Goal: Transaction & Acquisition: Obtain resource

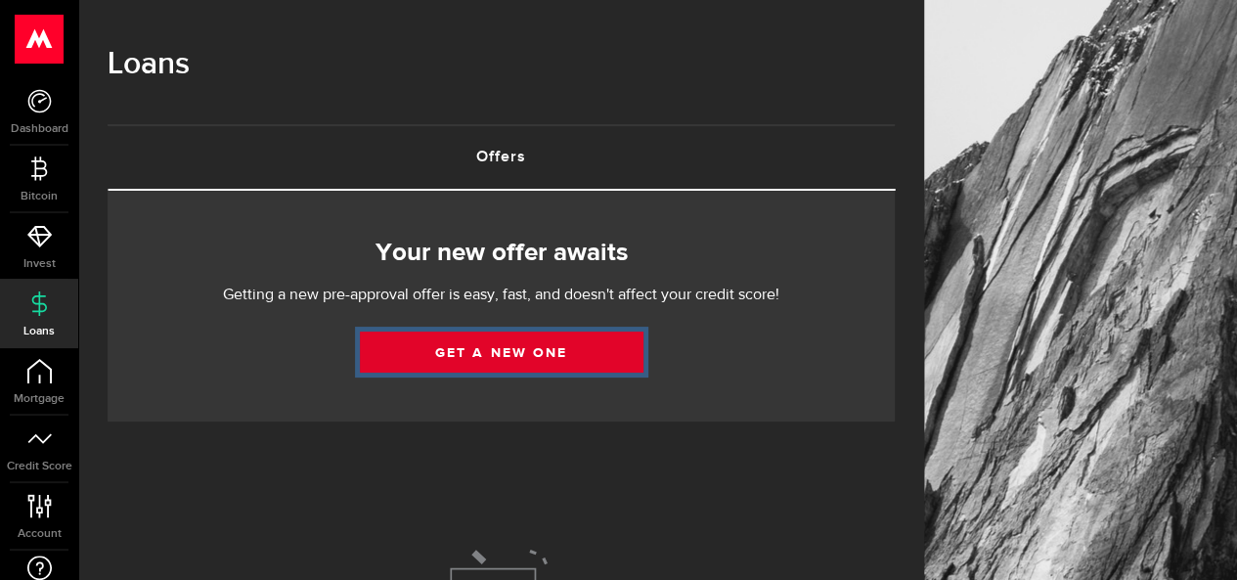
click at [460, 369] on link "Get a new one" at bounding box center [502, 351] width 284 height 41
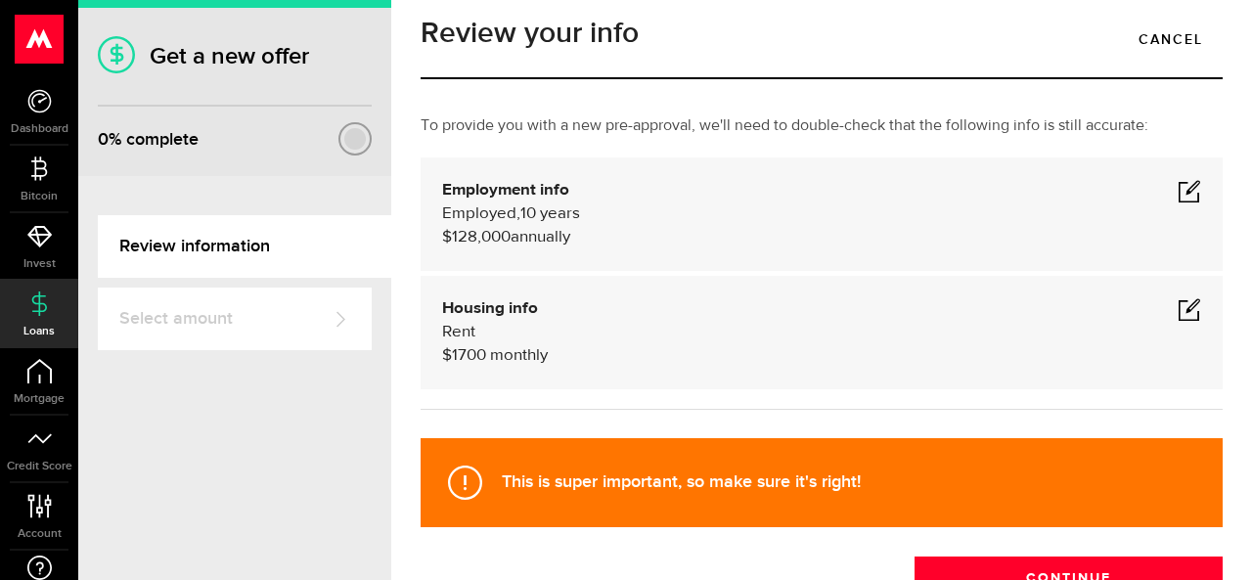
scroll to position [27, 0]
click at [1177, 189] on span at bounding box center [1188, 190] width 23 height 23
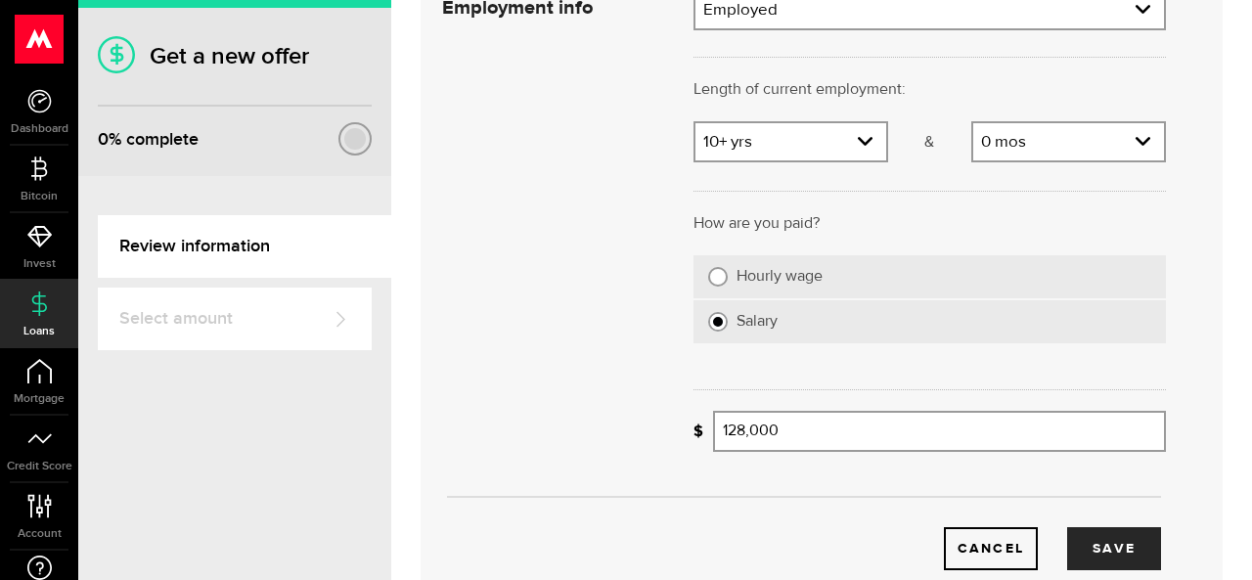
scroll to position [219, 0]
click at [778, 434] on input "128000" at bounding box center [939, 429] width 453 height 41
drag, startPoint x: 778, startPoint y: 434, endPoint x: 677, endPoint y: 416, distance: 103.4
click at [672, 418] on div "Employment info Employment type What's your employment situation like? Employed…" at bounding box center [803, 277] width 753 height 581
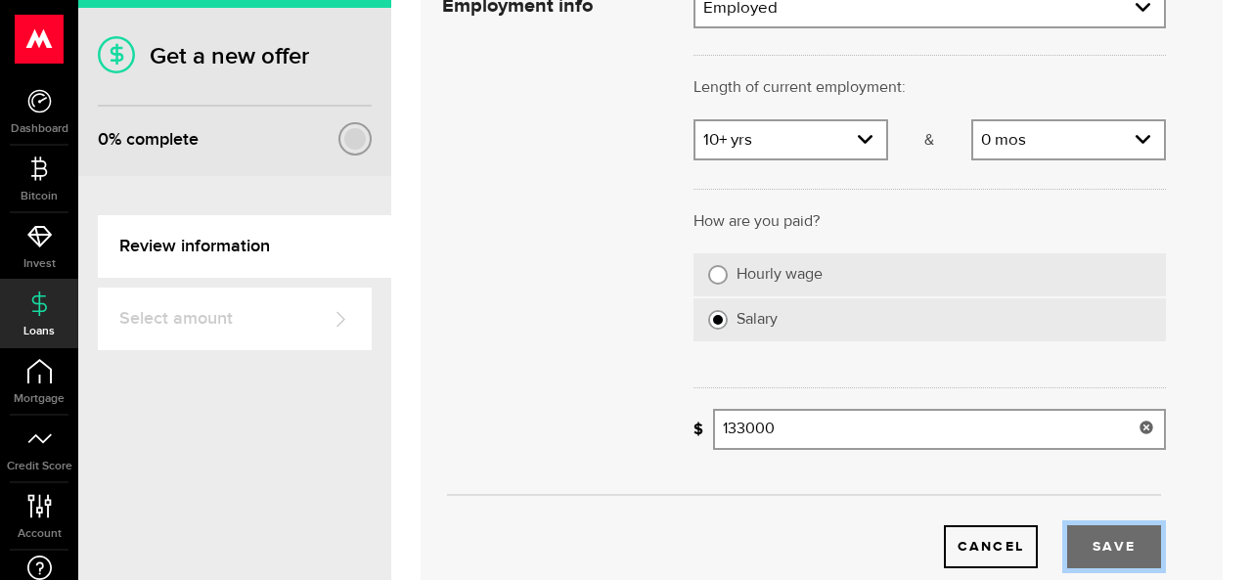
click at [1105, 537] on button "Save" at bounding box center [1114, 546] width 94 height 43
type input "133,000"
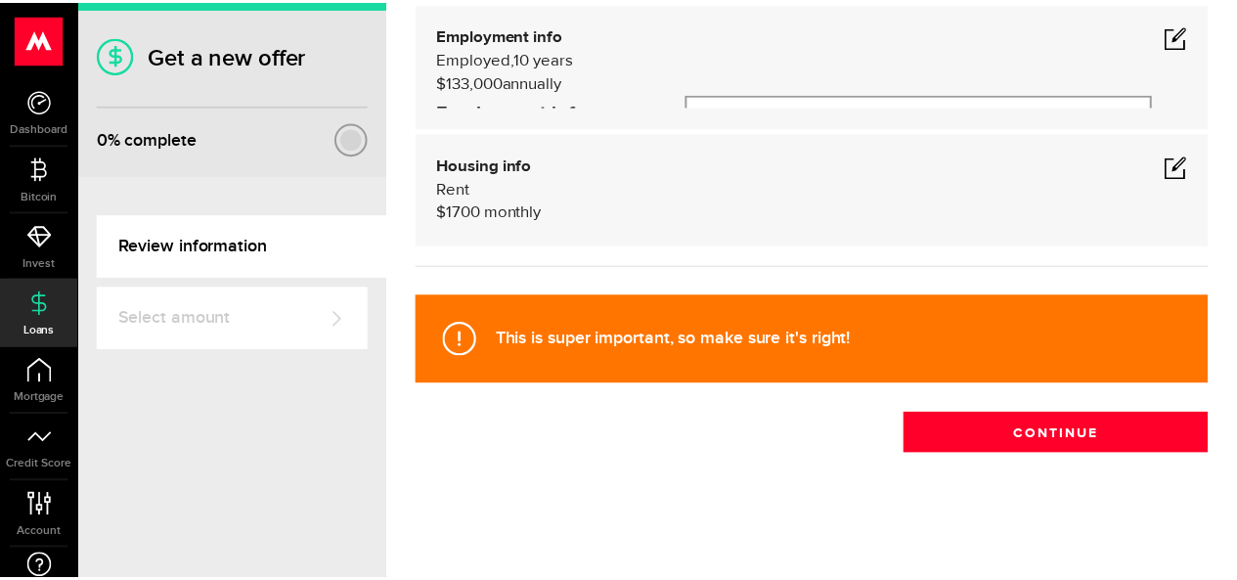
scroll to position [169, 0]
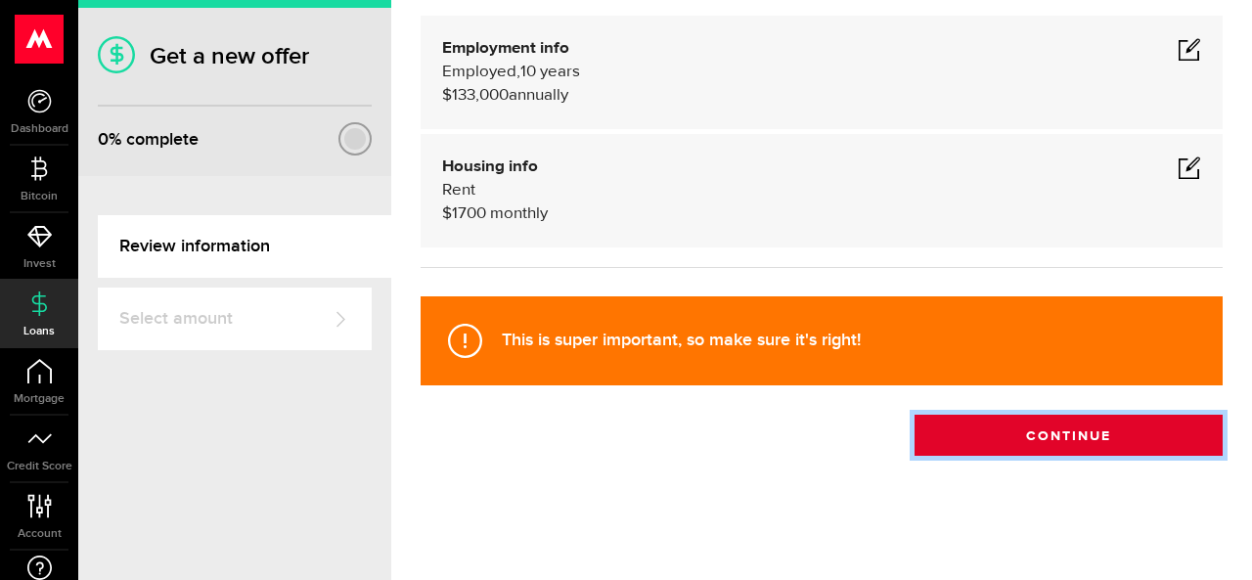
click at [1076, 444] on button "Continue" at bounding box center [1068, 435] width 308 height 41
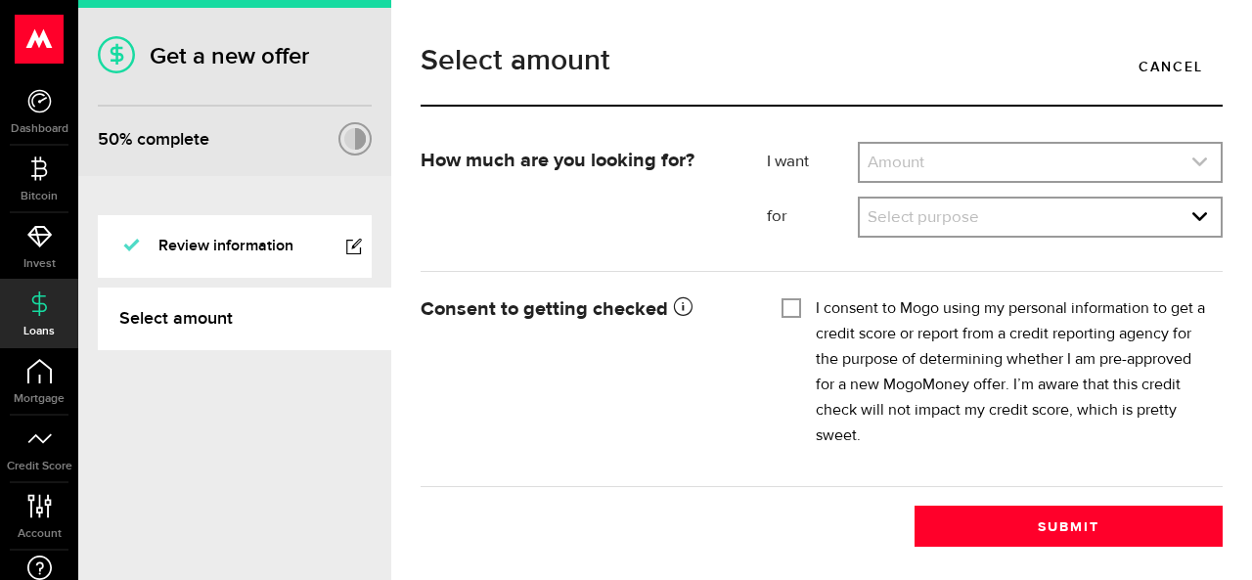
click at [1068, 163] on link "expand select" at bounding box center [1039, 162] width 361 height 37
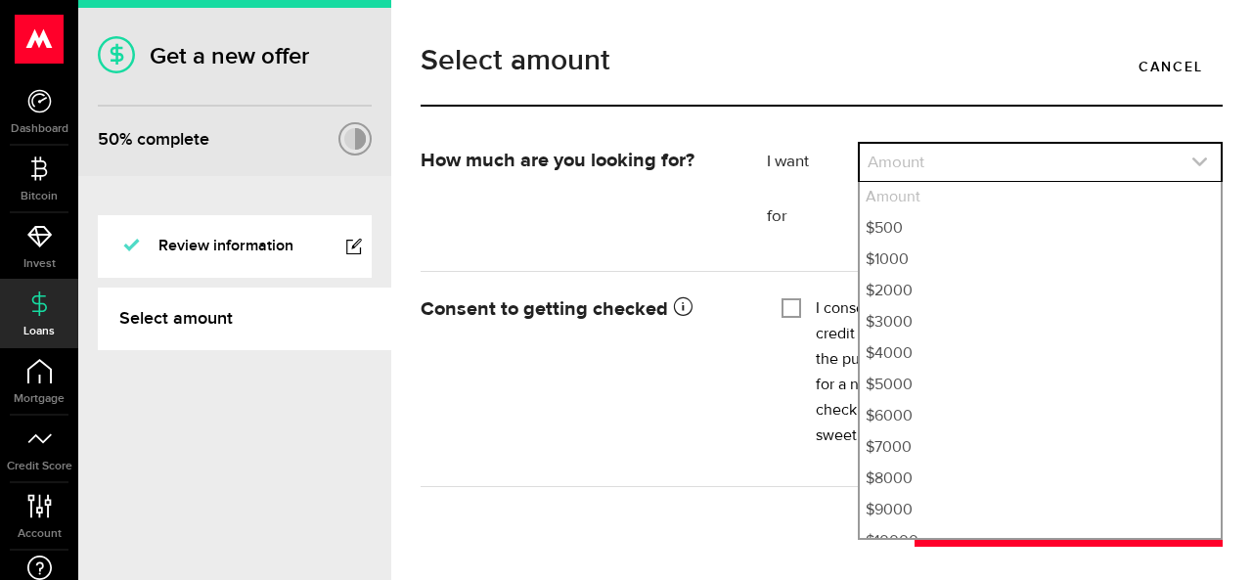
click at [1068, 163] on link "expand select" at bounding box center [1039, 162] width 361 height 37
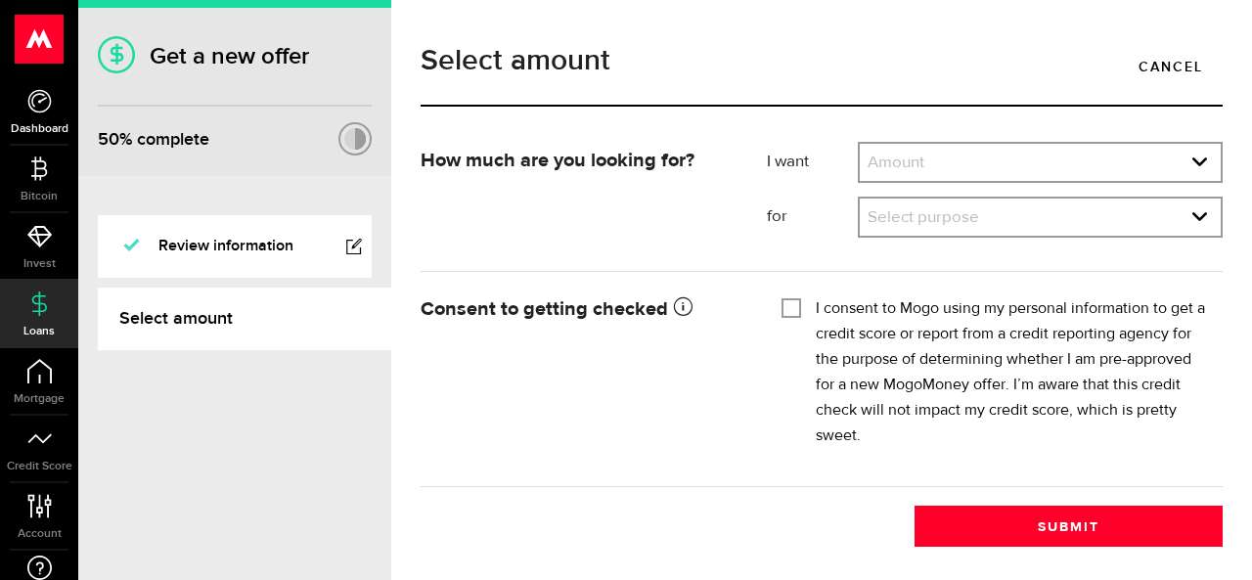
click at [54, 128] on span "Dashboard" at bounding box center [39, 129] width 78 height 12
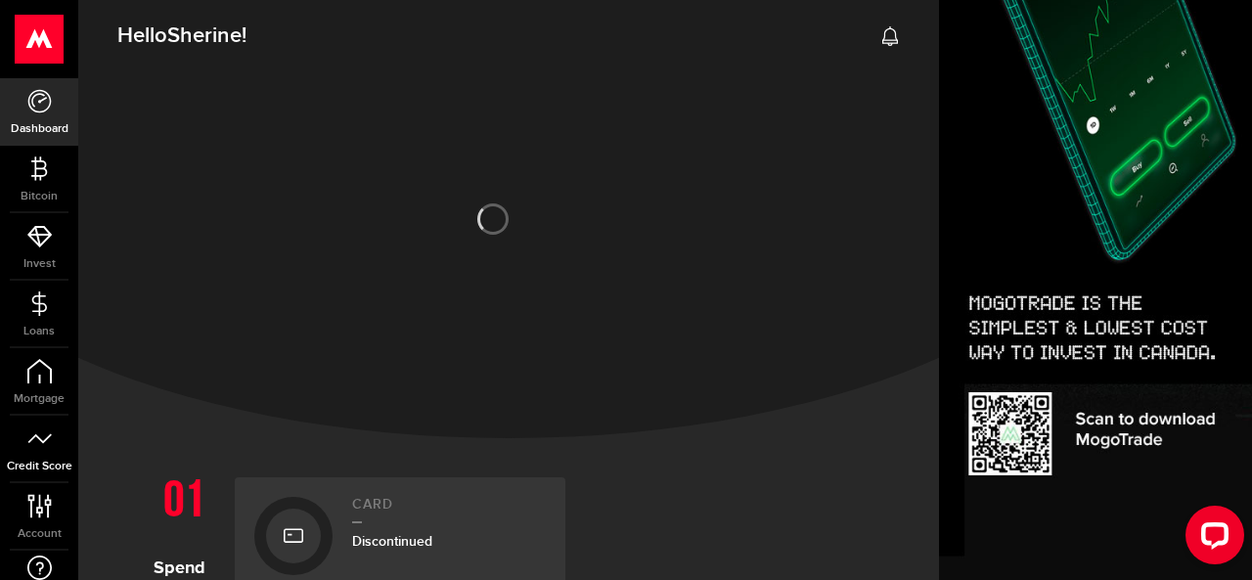
click at [45, 449] on icon at bounding box center [39, 438] width 24 height 24
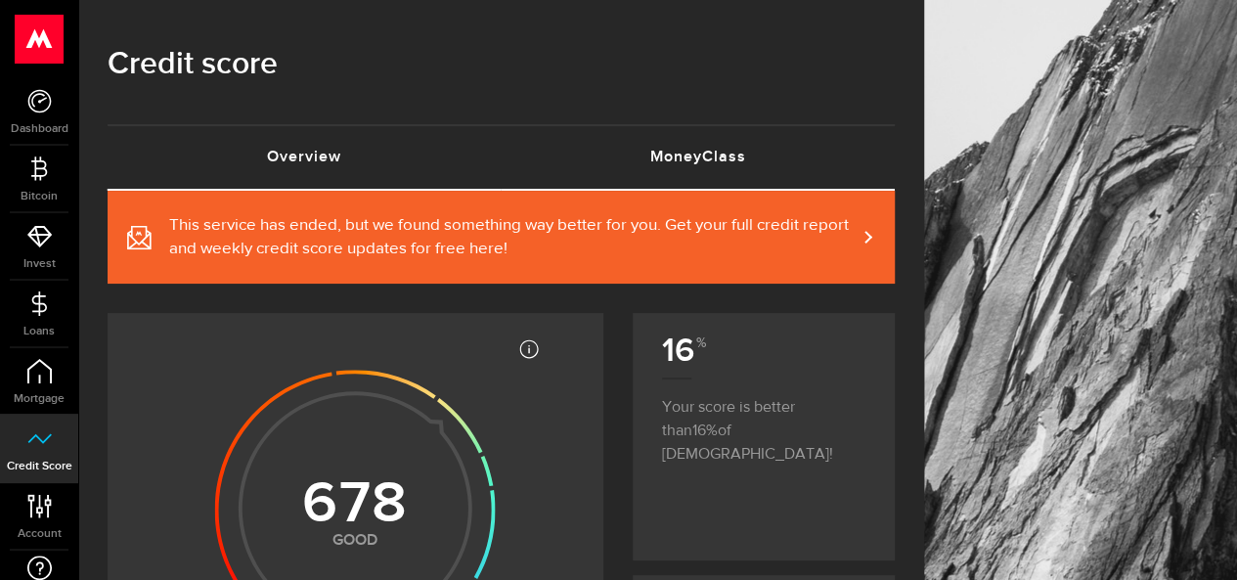
click at [655, 152] on link "MoneyClass (requires attention)" at bounding box center [699, 157] width 394 height 63
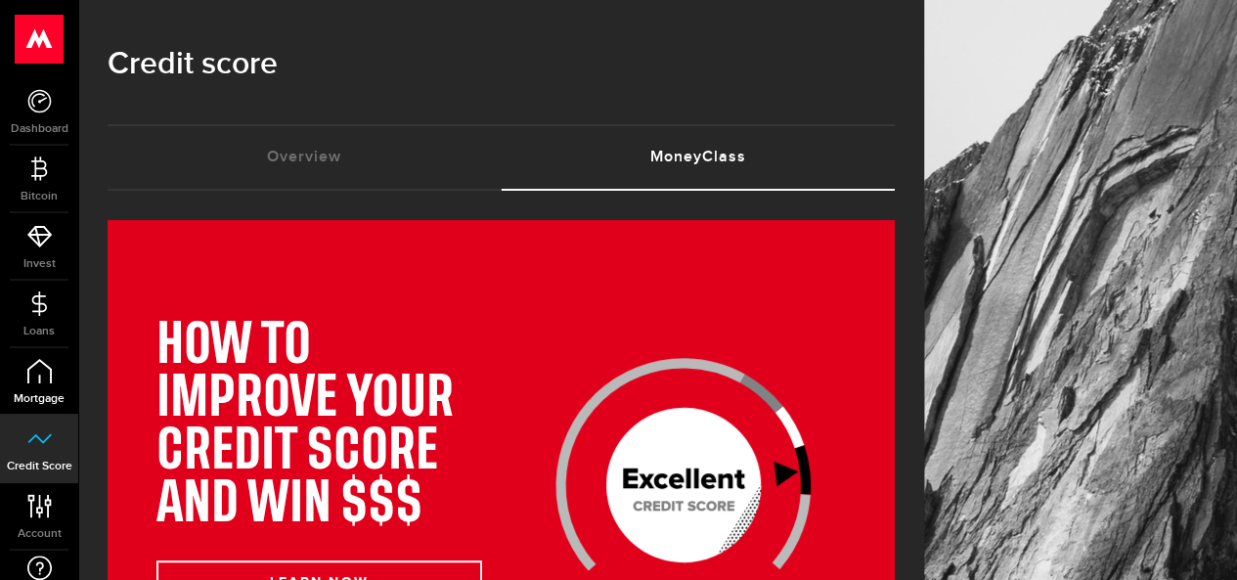
click at [41, 386] on link "Mortgage" at bounding box center [39, 381] width 78 height 66
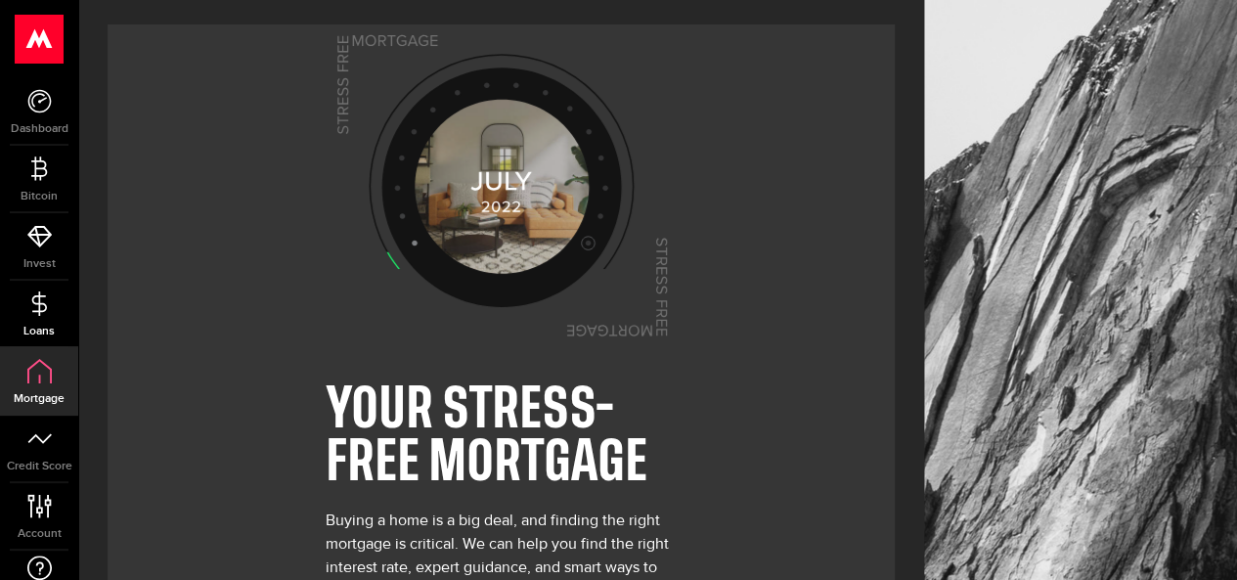
click at [27, 318] on link "Loans" at bounding box center [39, 314] width 78 height 66
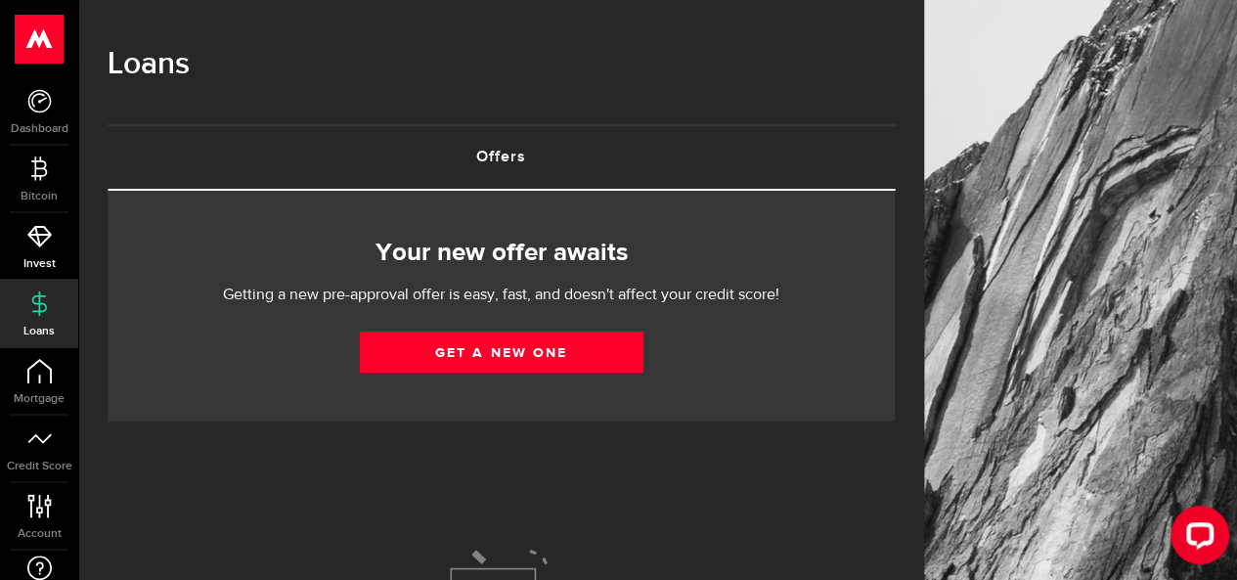
click at [41, 221] on link "Invest" at bounding box center [39, 246] width 78 height 66
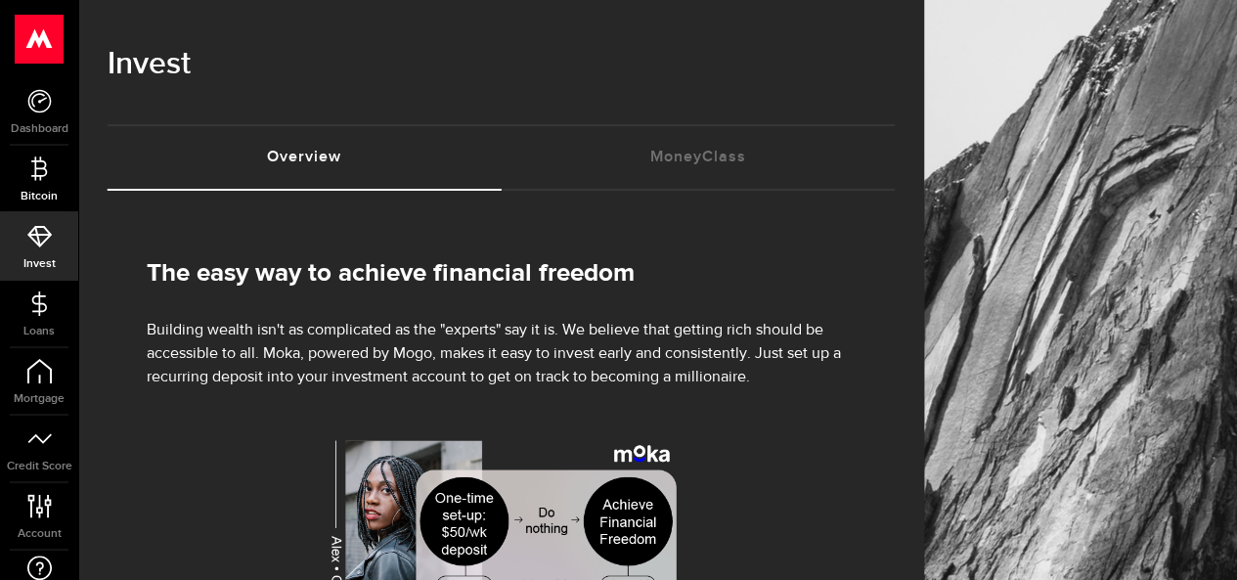
click at [42, 171] on icon at bounding box center [39, 168] width 24 height 24
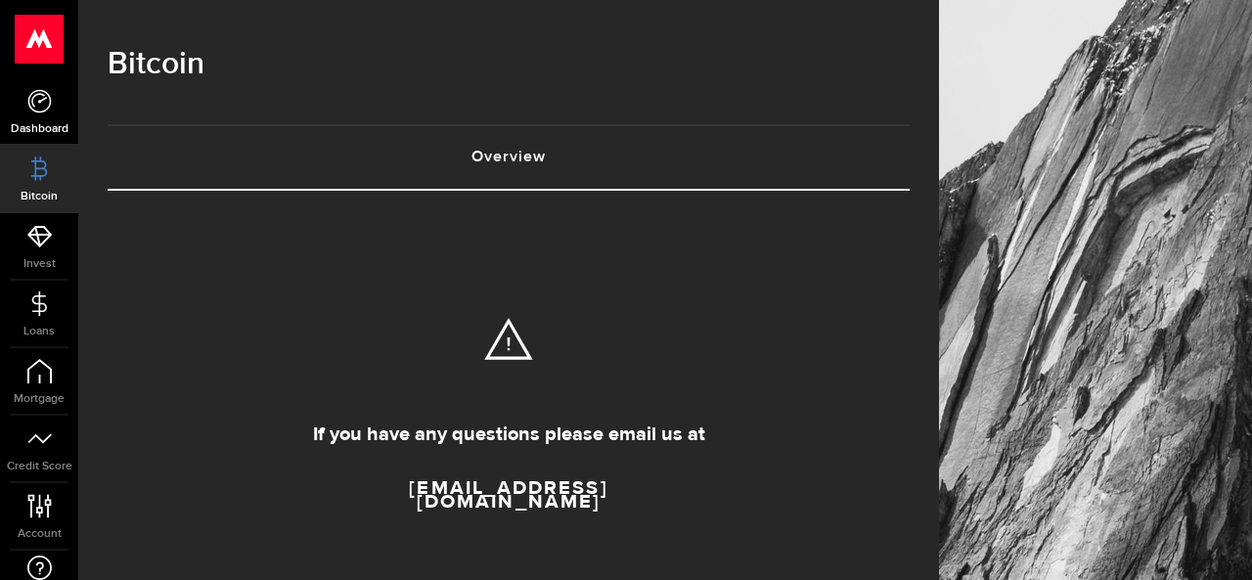
click at [40, 118] on link "Dashboard" at bounding box center [39, 111] width 78 height 66
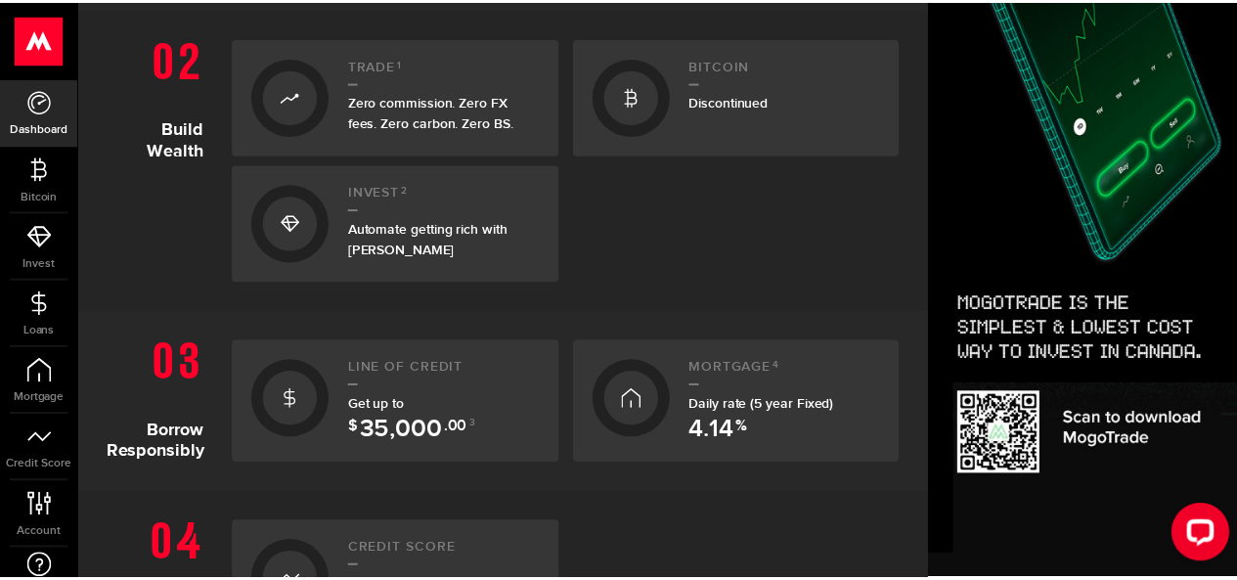
scroll to position [789, 0]
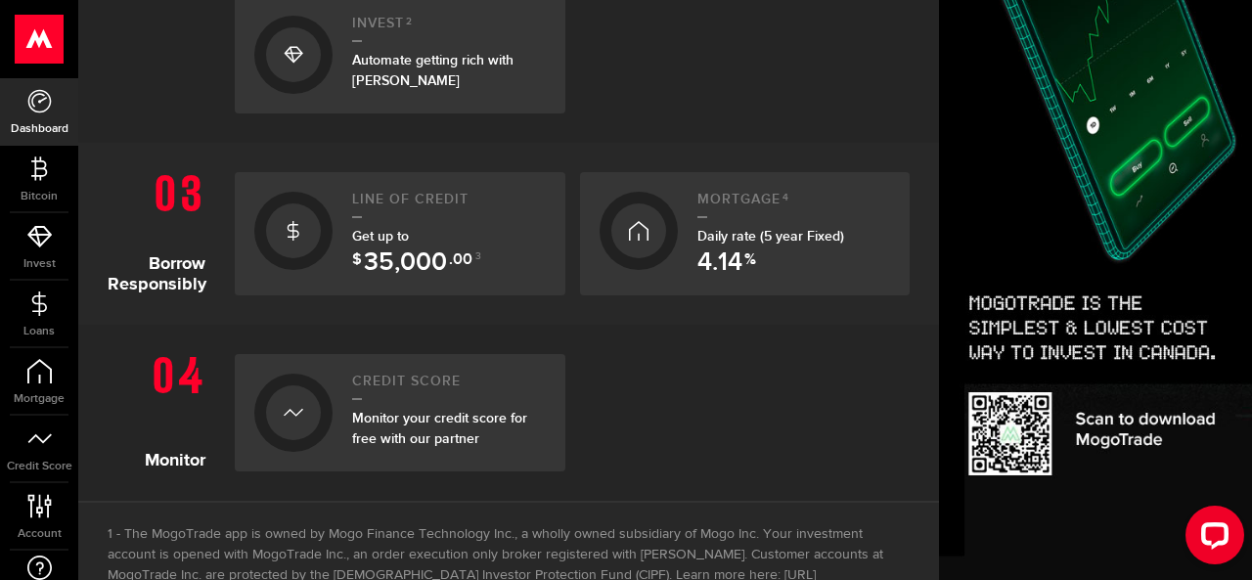
click at [330, 236] on div at bounding box center [293, 231] width 78 height 78
